Goal: Check status: Check status

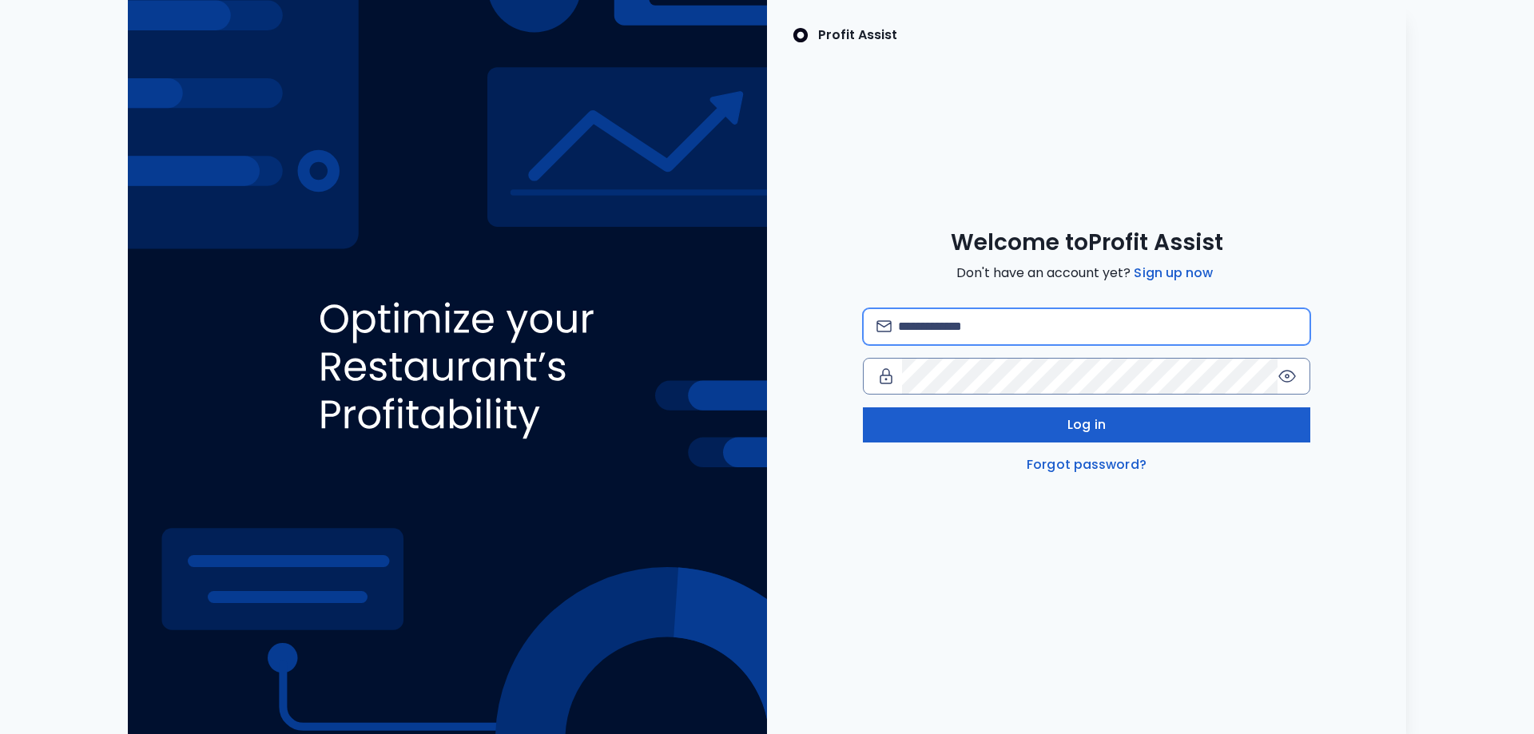
type input "**********"
click at [1004, 440] on button "Log in" at bounding box center [1087, 425] width 448 height 35
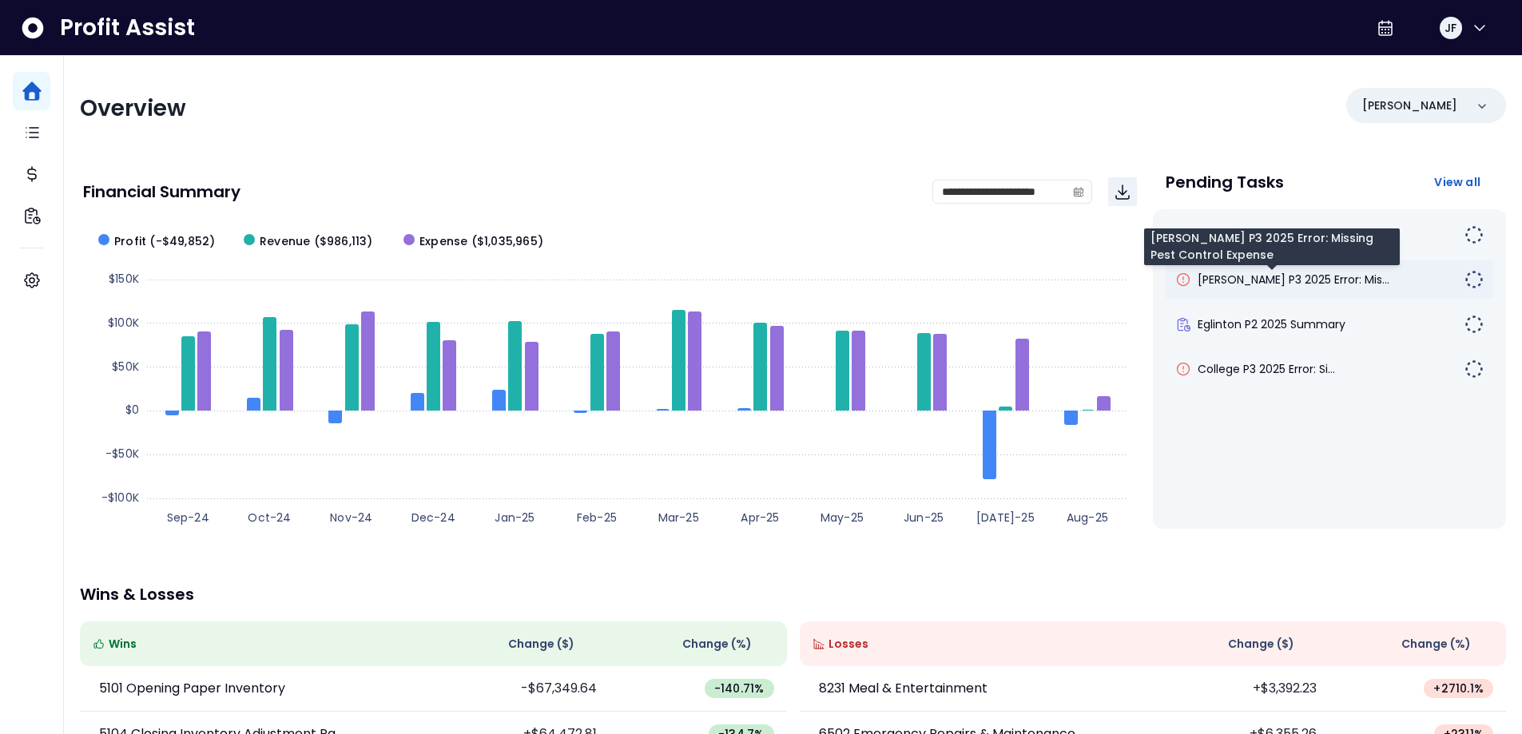
click at [1302, 281] on span "[PERSON_NAME] P3 2025 Error: Mis..." at bounding box center [1294, 280] width 192 height 16
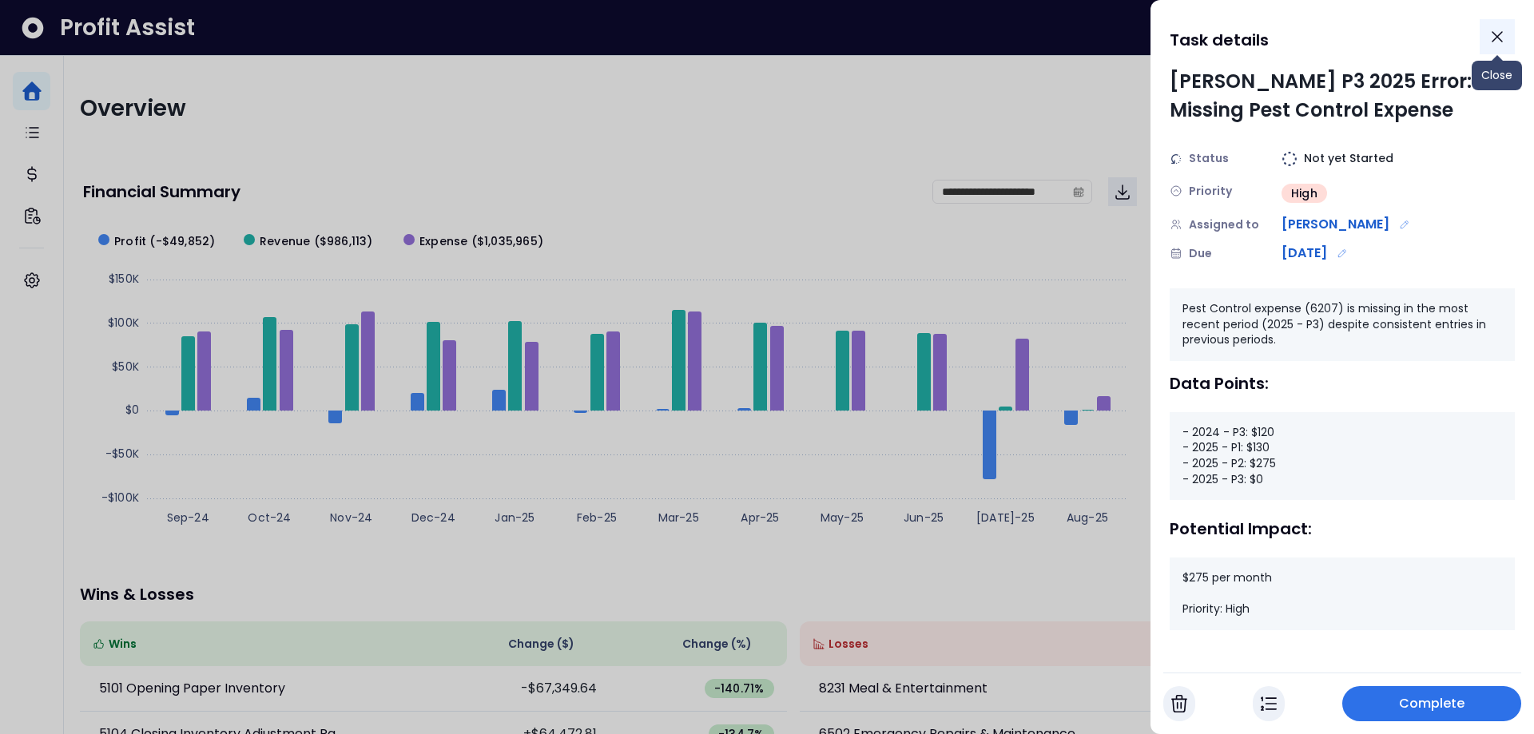
click at [1498, 38] on icon "Close" at bounding box center [1498, 37] width 10 height 10
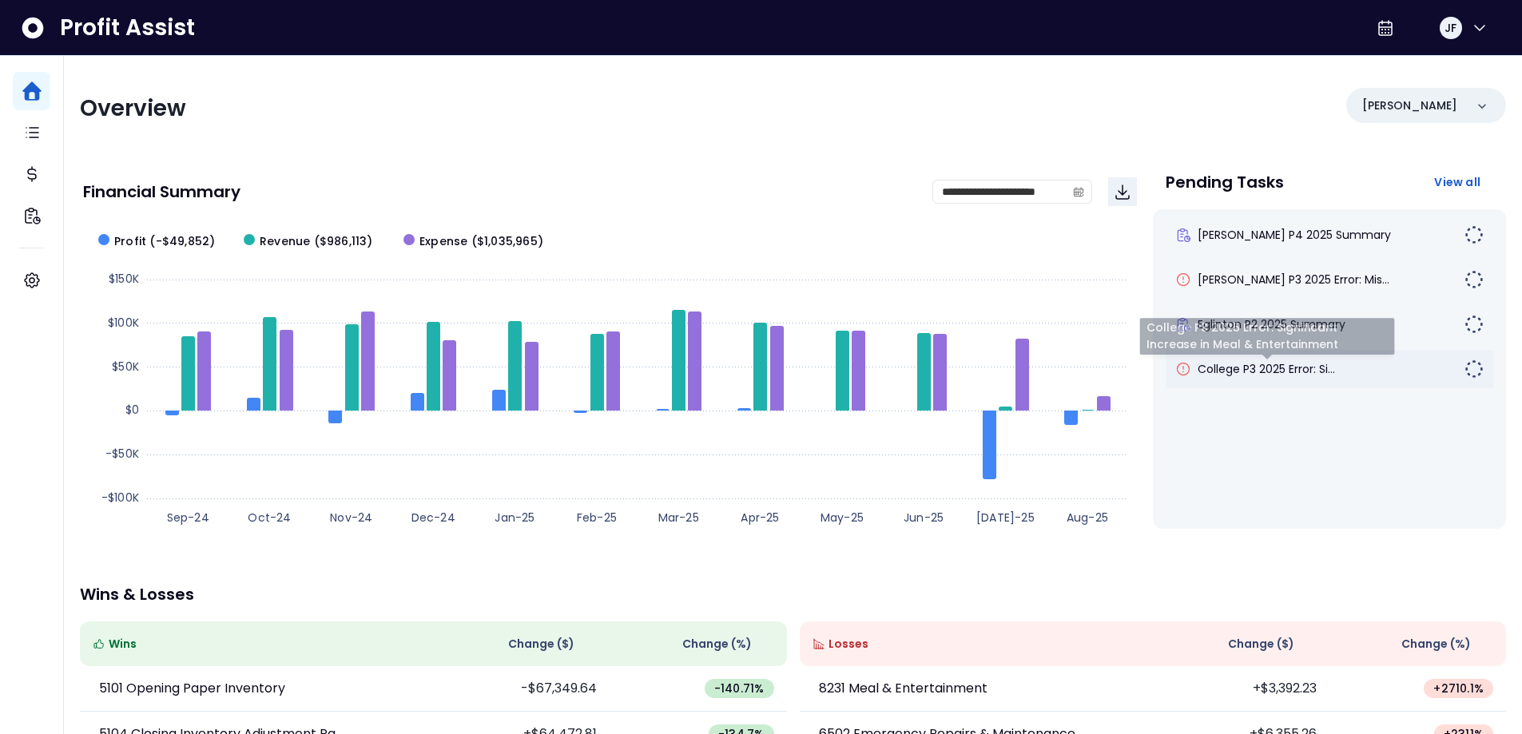
click at [1268, 372] on span "College P3 2025 Error: Si..." at bounding box center [1266, 369] width 137 height 16
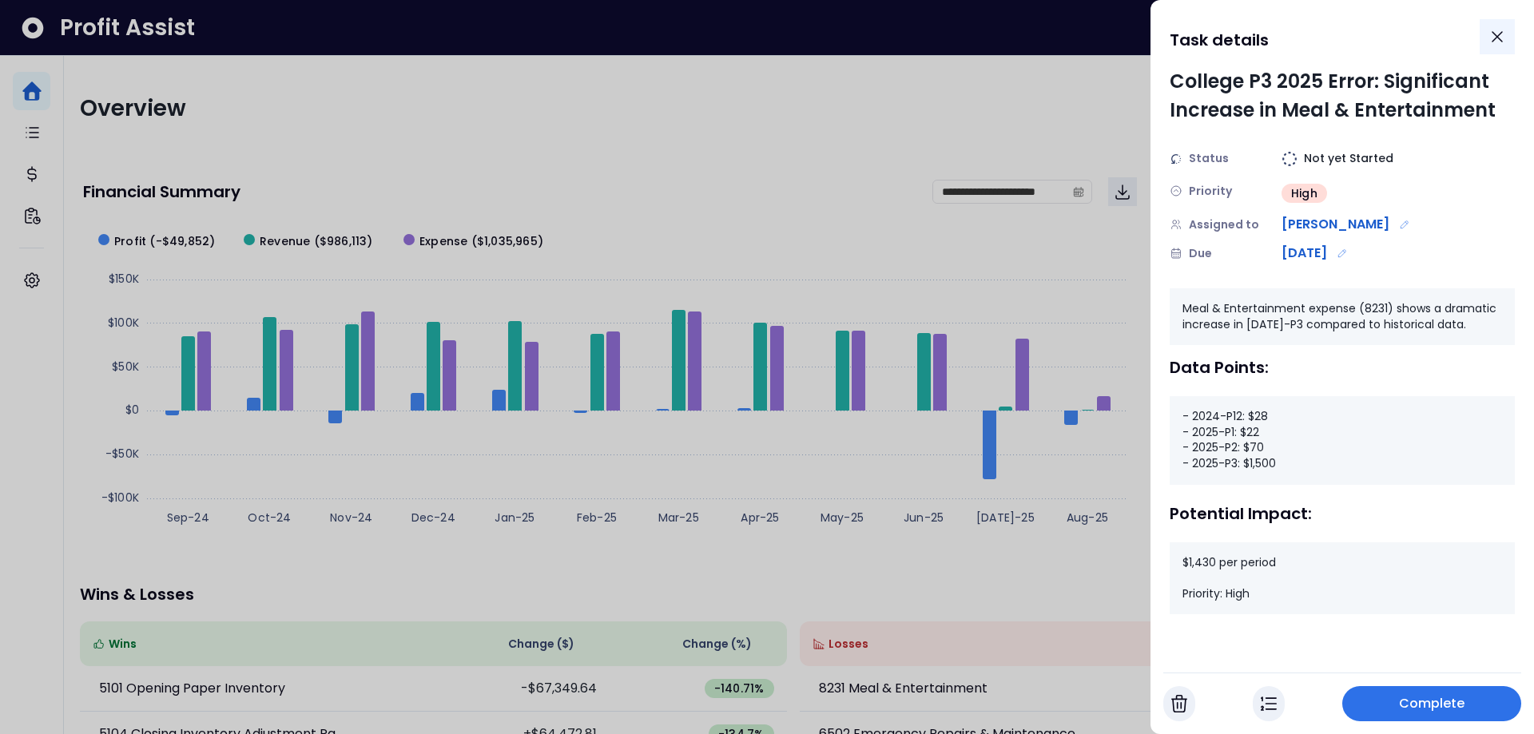
click at [1503, 42] on icon "Close" at bounding box center [1497, 36] width 19 height 19
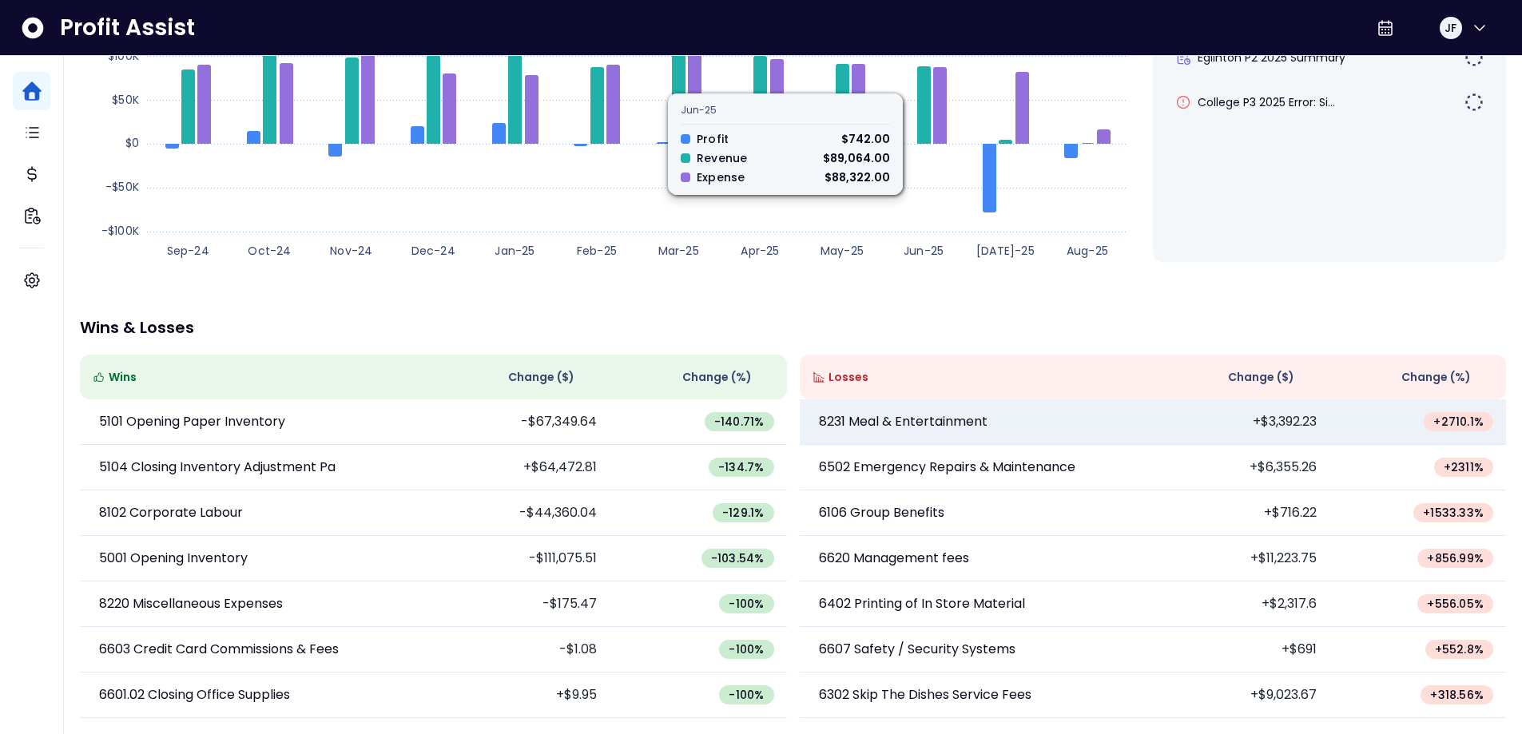
scroll to position [268, 0]
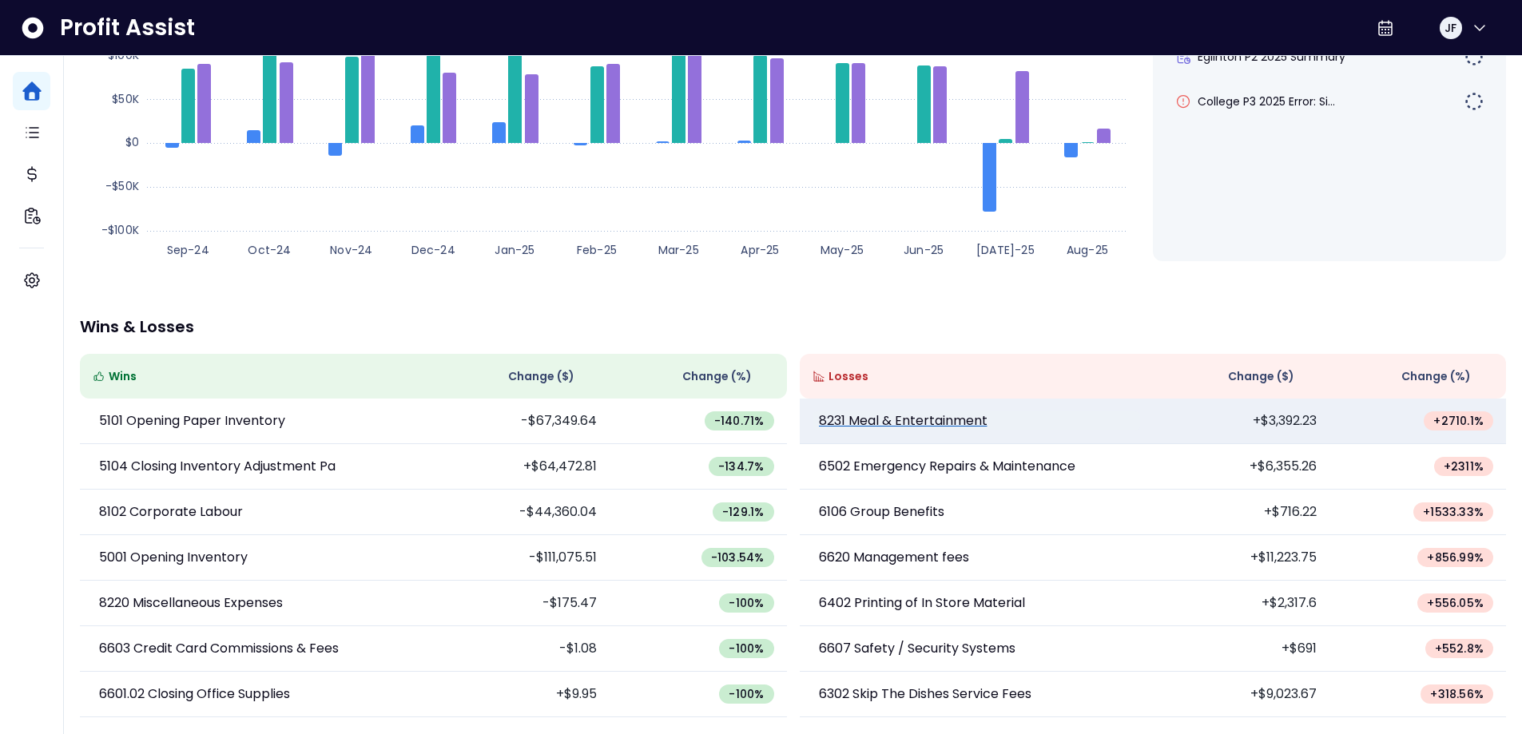
click at [936, 418] on p "8231 Meal & Entertainment" at bounding box center [903, 421] width 169 height 19
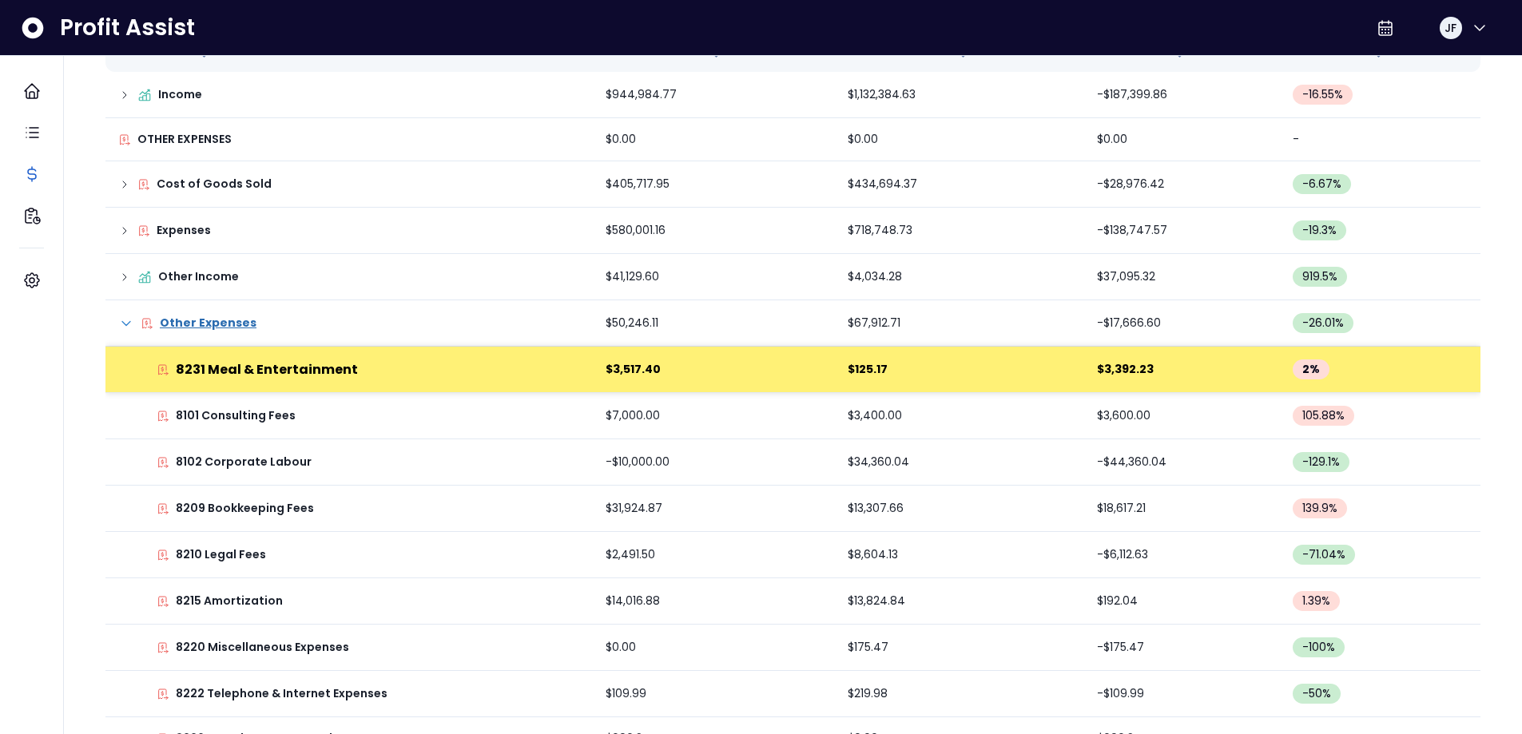
scroll to position [348, 0]
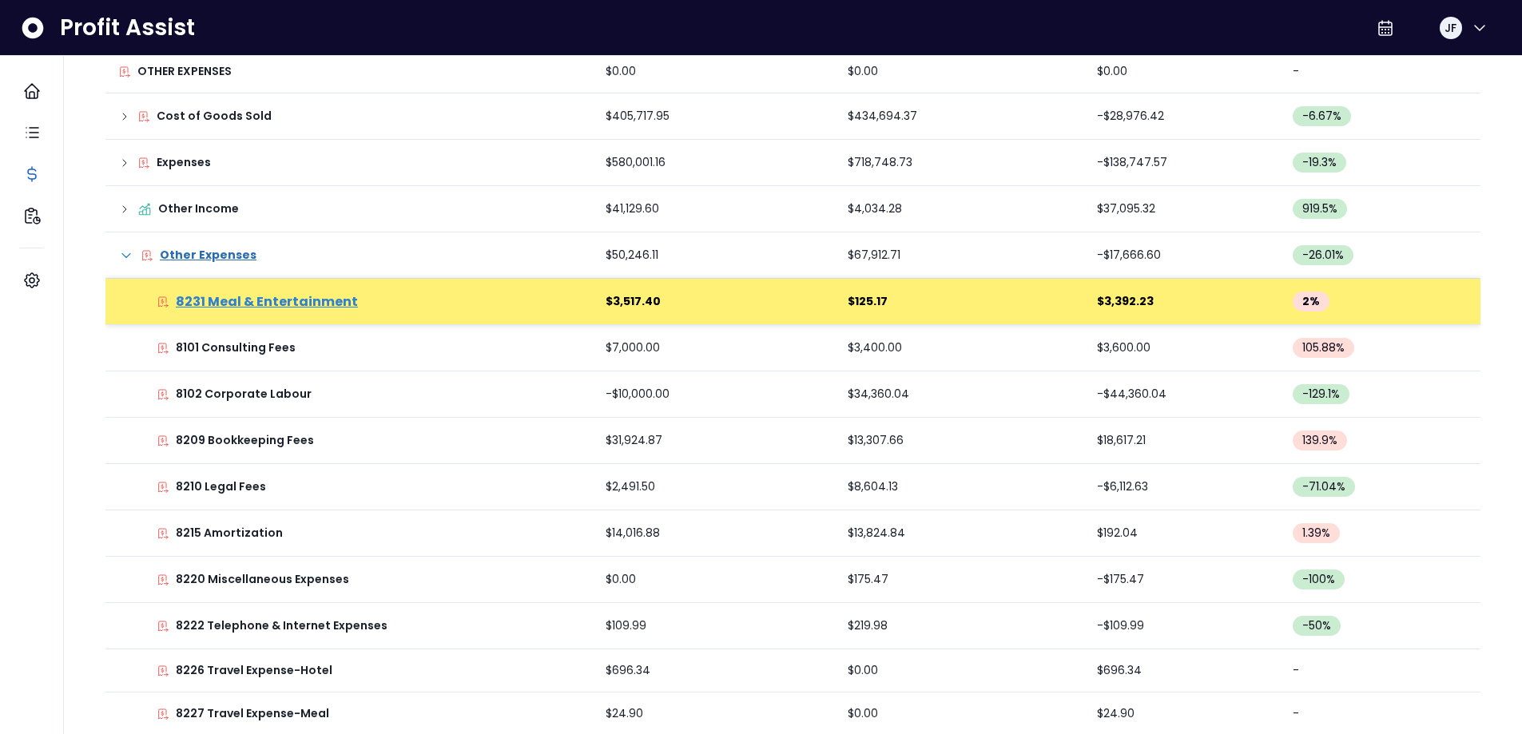
click at [292, 310] on p "8231 Meal & Entertainment" at bounding box center [267, 302] width 182 height 19
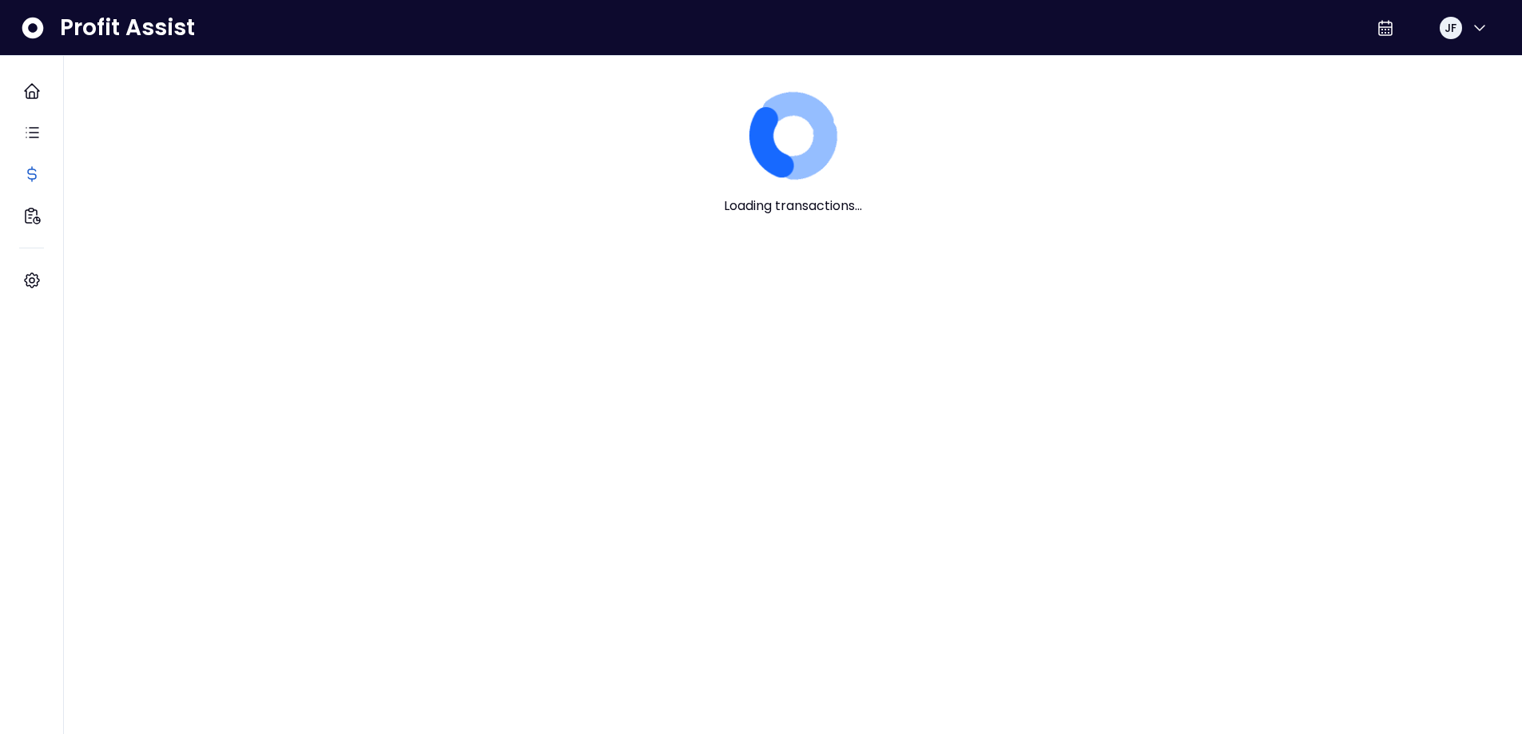
scroll to position [0, 0]
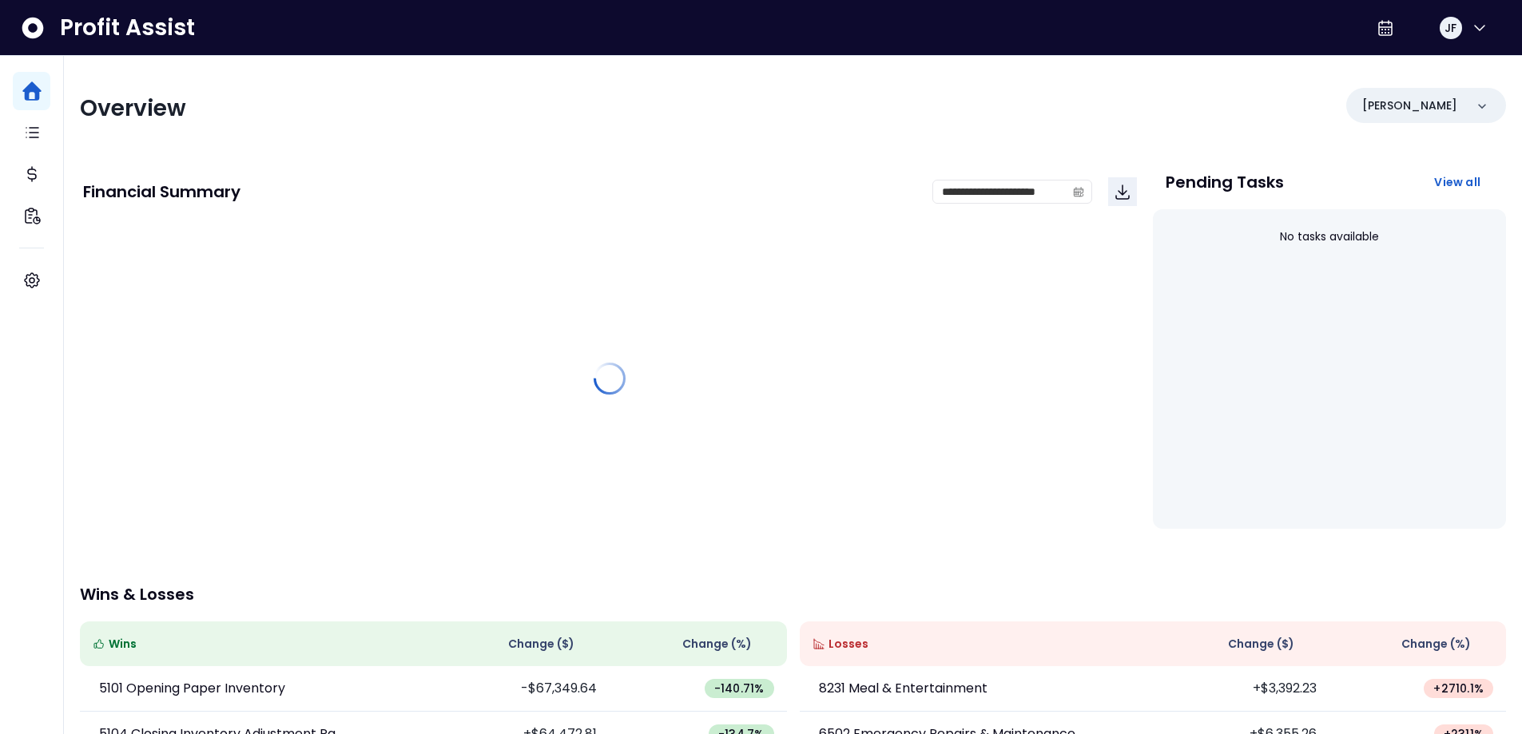
scroll to position [268, 0]
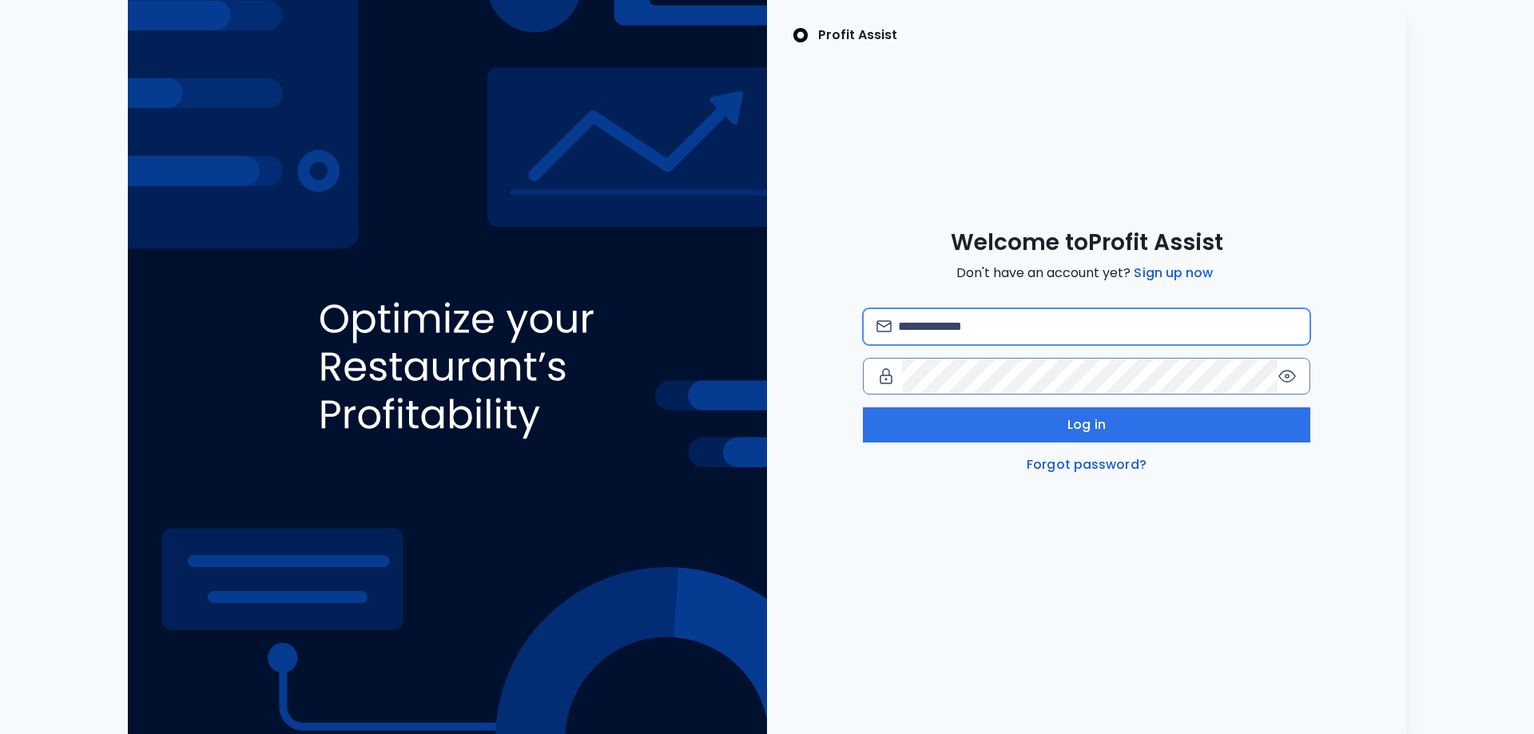
type input "**********"
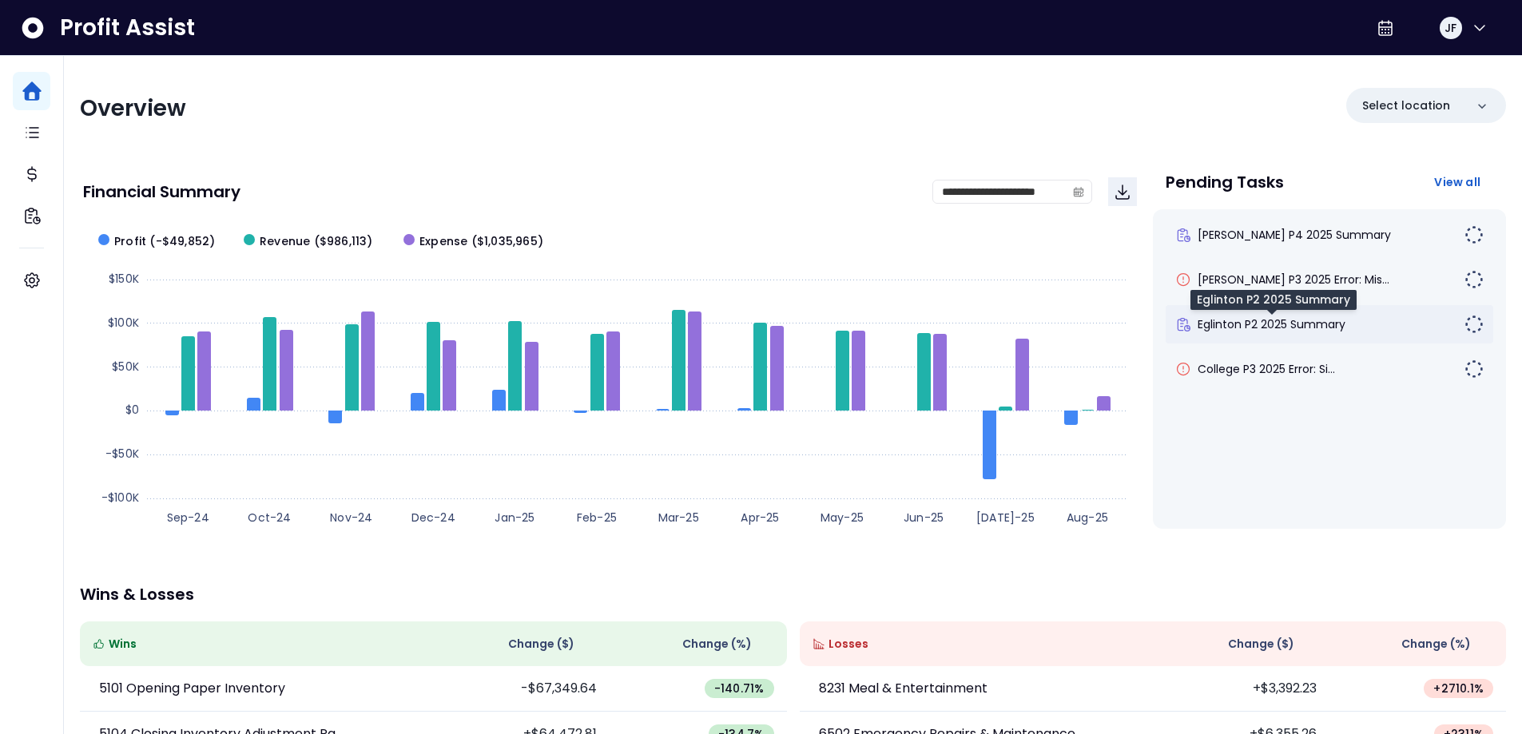
drag, startPoint x: 1239, startPoint y: 331, endPoint x: 1240, endPoint y: 320, distance: 11.3
click at [1240, 320] on span "Eglinton P2 2025 Summary" at bounding box center [1272, 324] width 148 height 16
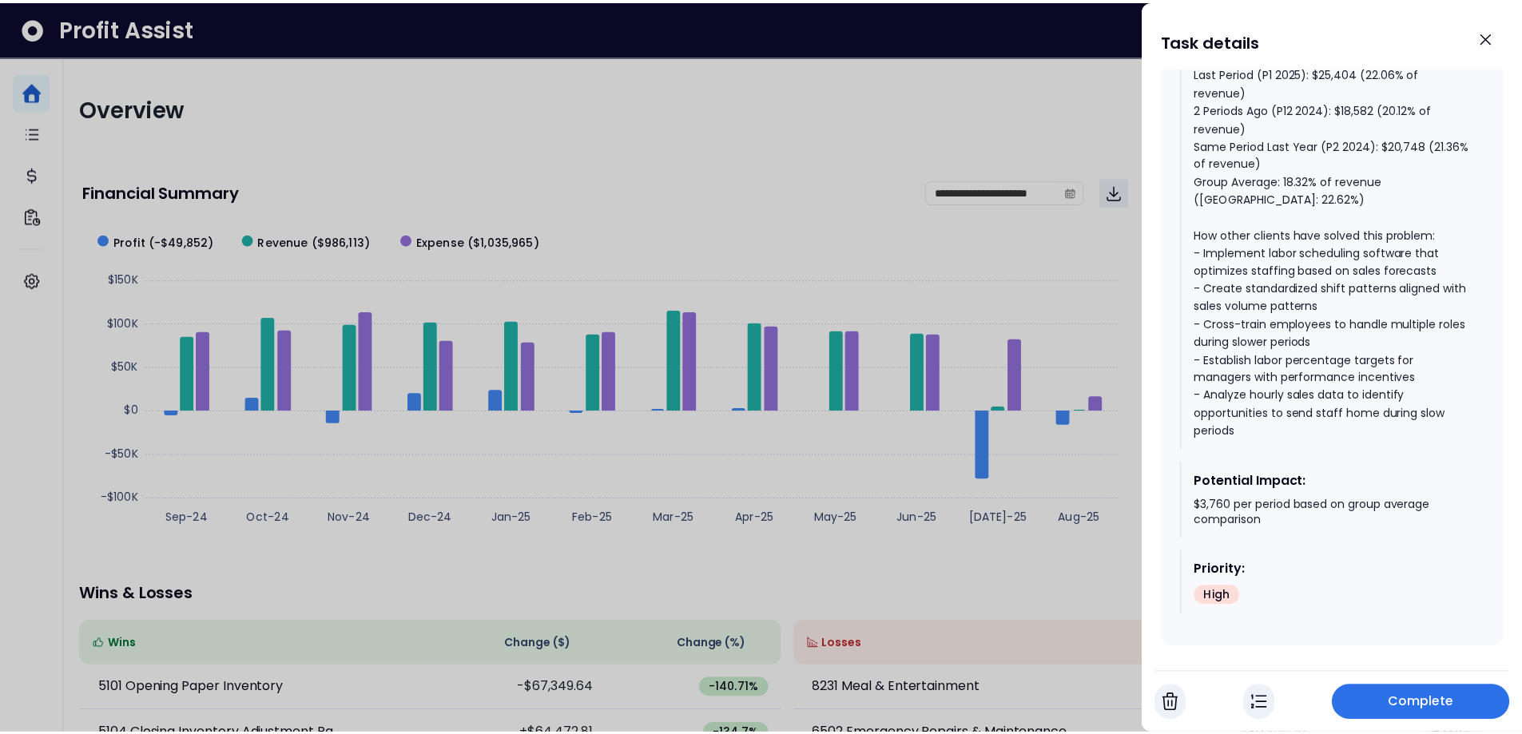
scroll to position [1119, 0]
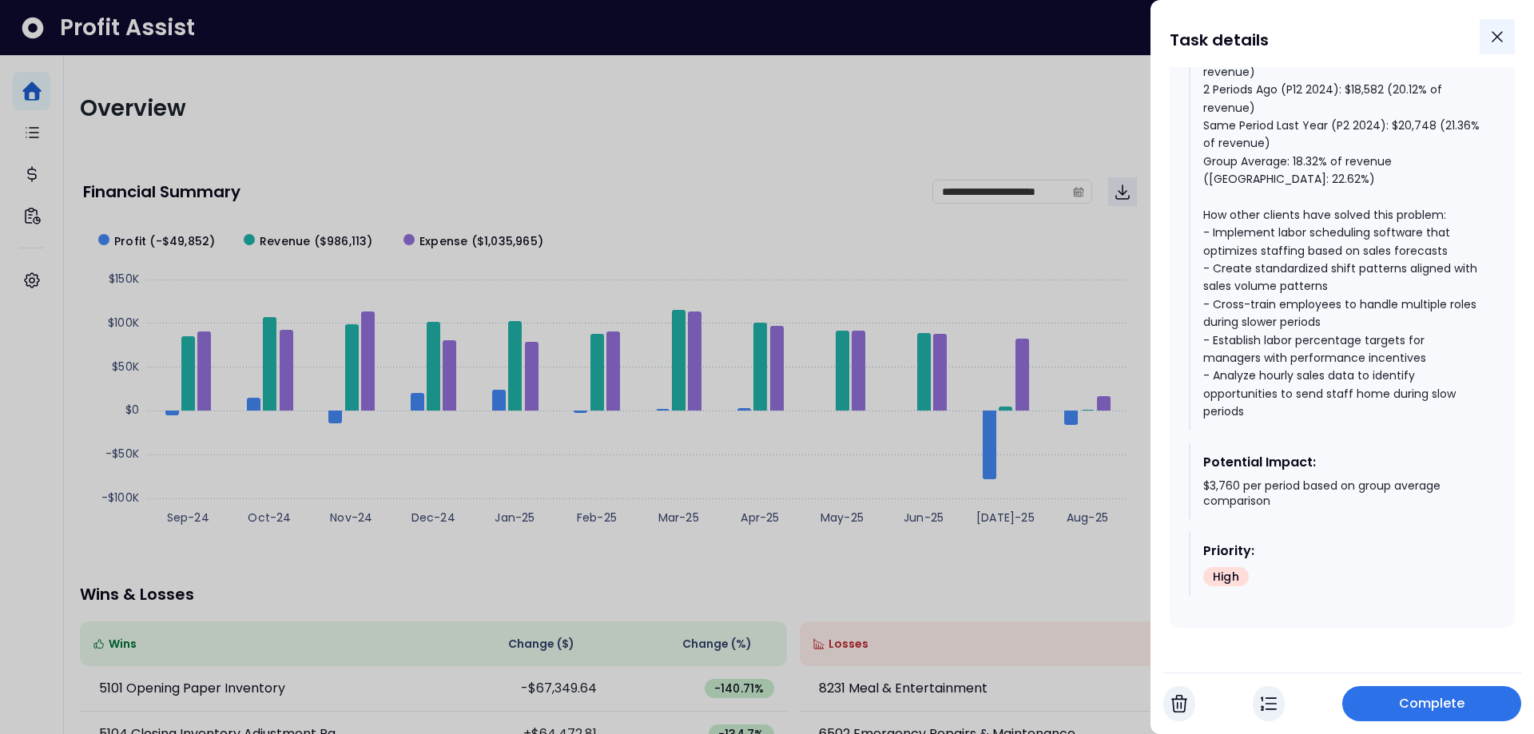
click at [1501, 31] on icon "Close" at bounding box center [1497, 36] width 19 height 19
